Goal: Task Accomplishment & Management: Manage account settings

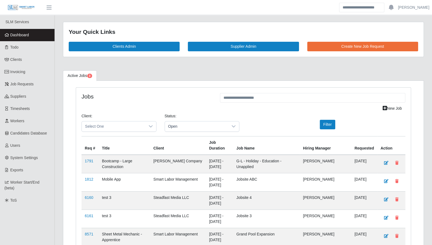
drag, startPoint x: 22, startPoint y: 48, endPoint x: 92, endPoint y: 72, distance: 74.1
click at [22, 48] on link "Todo" at bounding box center [27, 47] width 54 height 12
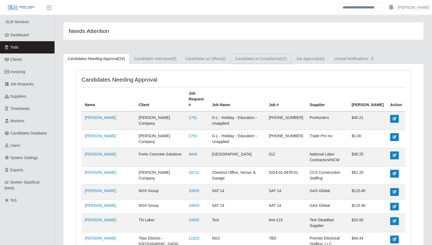
click at [266, 56] on link "Candidates In Compliance (12)" at bounding box center [260, 58] width 61 height 11
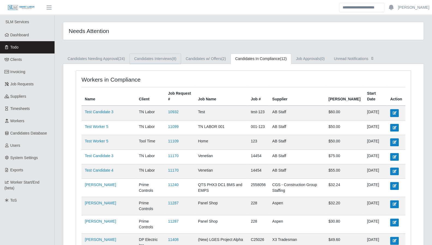
click at [164, 61] on link "Candidates Interviews (8)" at bounding box center [154, 58] width 51 height 11
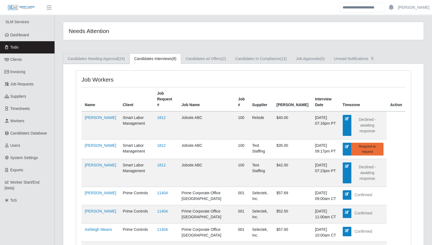
click at [117, 60] on link "Candidates Needing Approval (24)" at bounding box center [96, 58] width 66 height 11
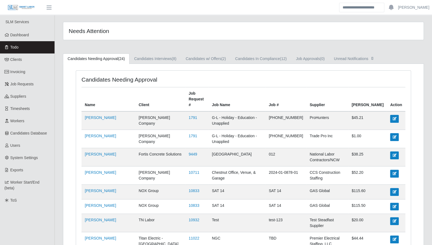
click at [26, 38] on link "Dashboard" at bounding box center [27, 35] width 54 height 12
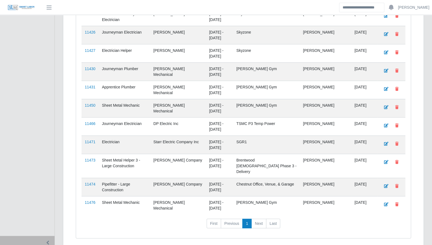
scroll to position [896, 0]
click at [91, 199] on link "11476" at bounding box center [90, 201] width 11 height 4
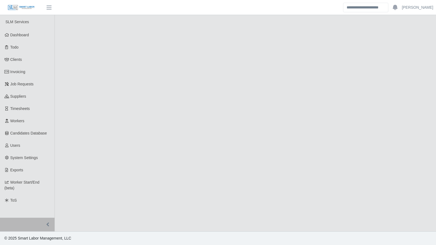
select select "****"
